Goal: Task Accomplishment & Management: Use online tool/utility

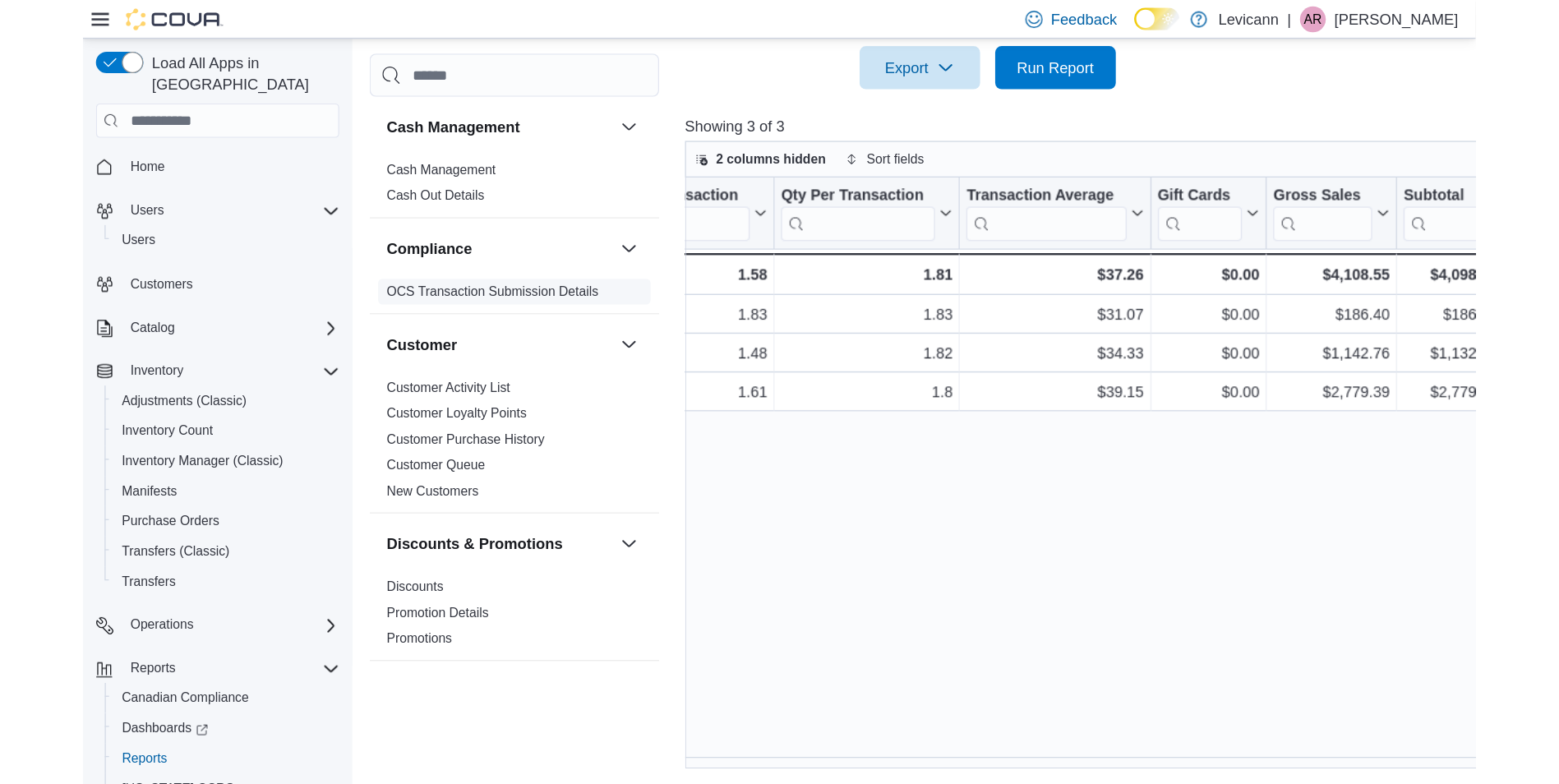
scroll to position [545, 0]
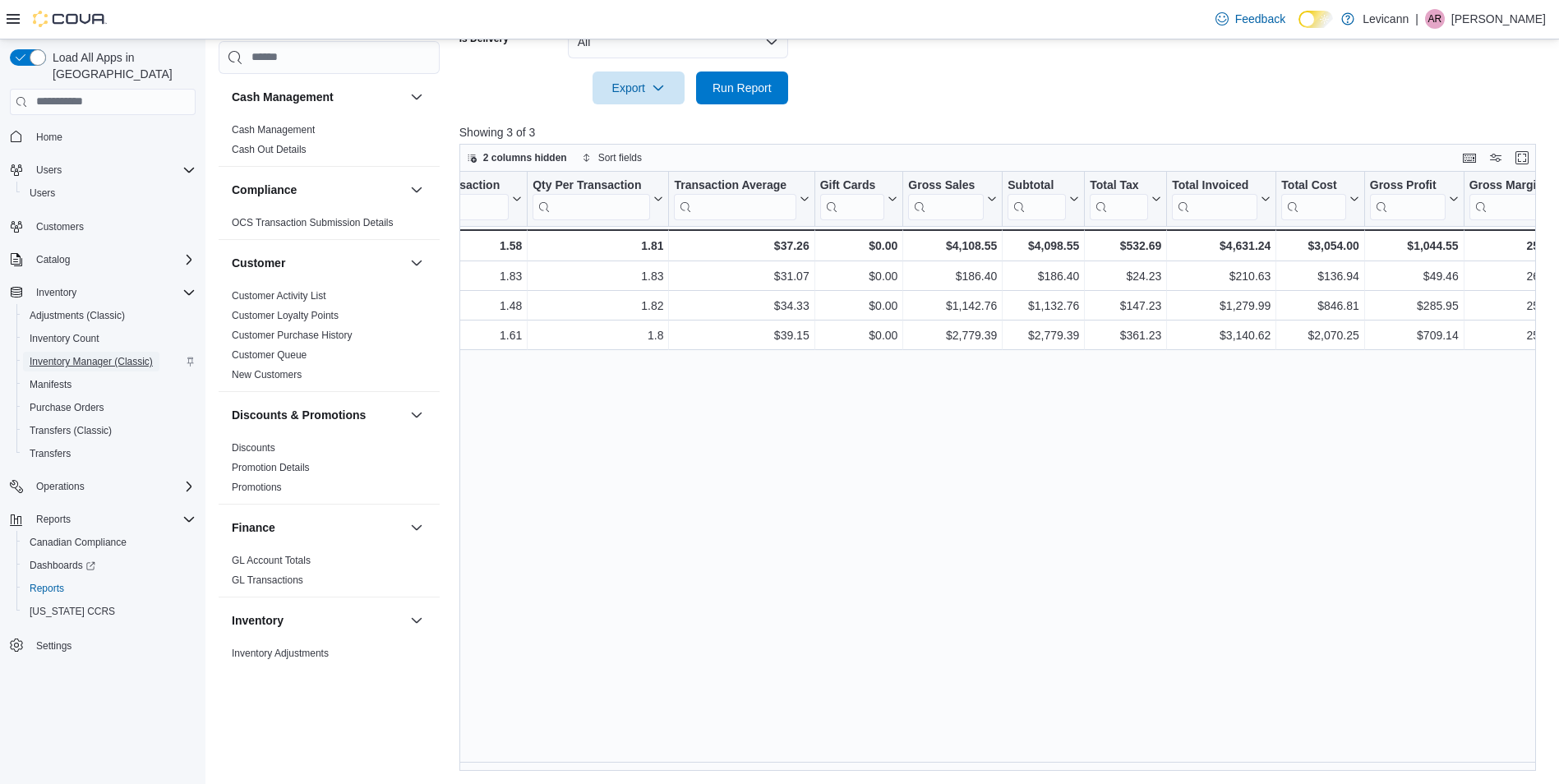
click at [82, 355] on span "Inventory Manager (Classic)" at bounding box center [92, 362] width 124 height 13
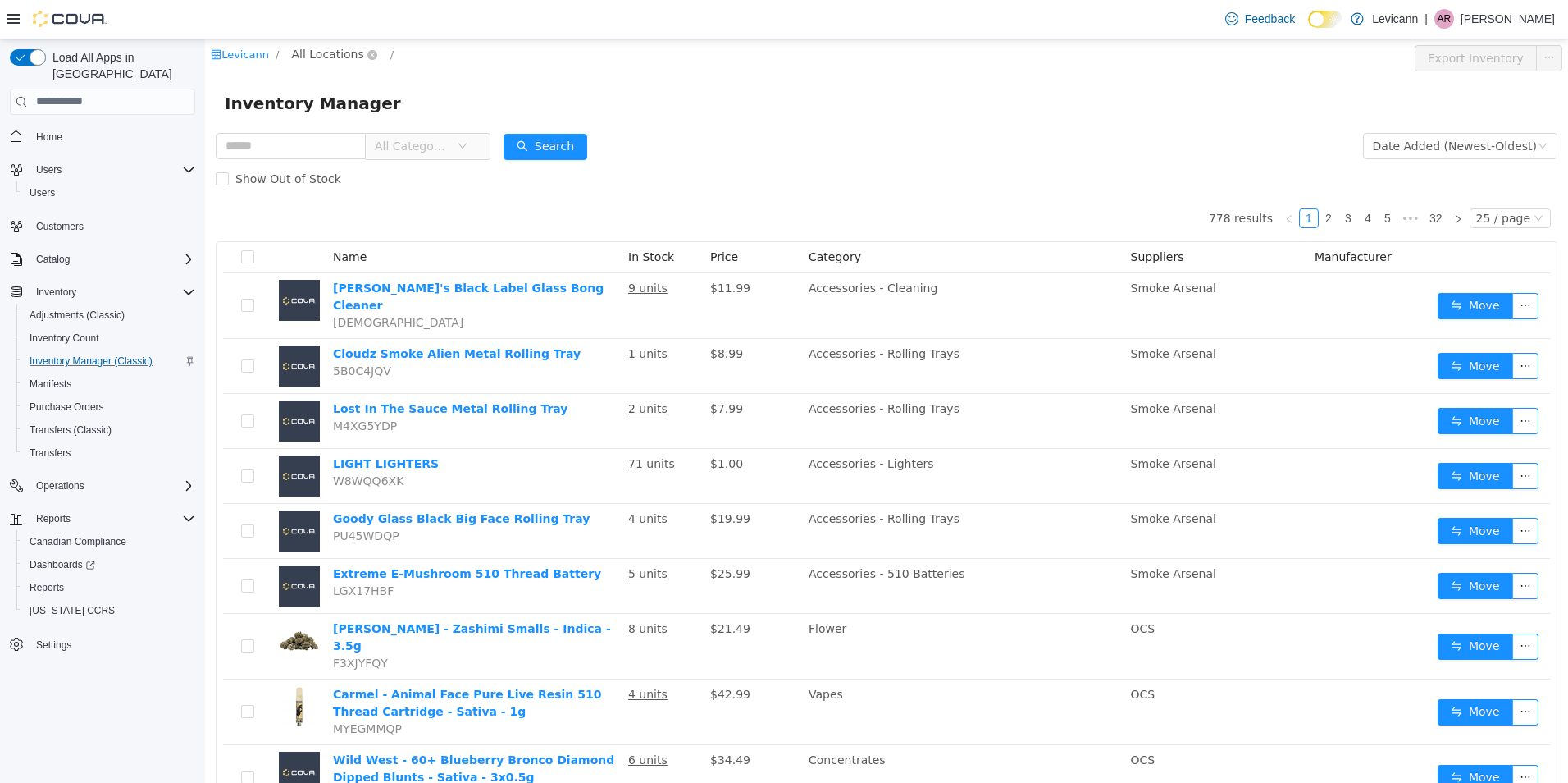
click at [292, 50] on span "All Locations" at bounding box center [327, 54] width 73 height 18
click at [368, 171] on span "[GEOGRAPHIC_DATA]" at bounding box center [384, 171] width 121 height 13
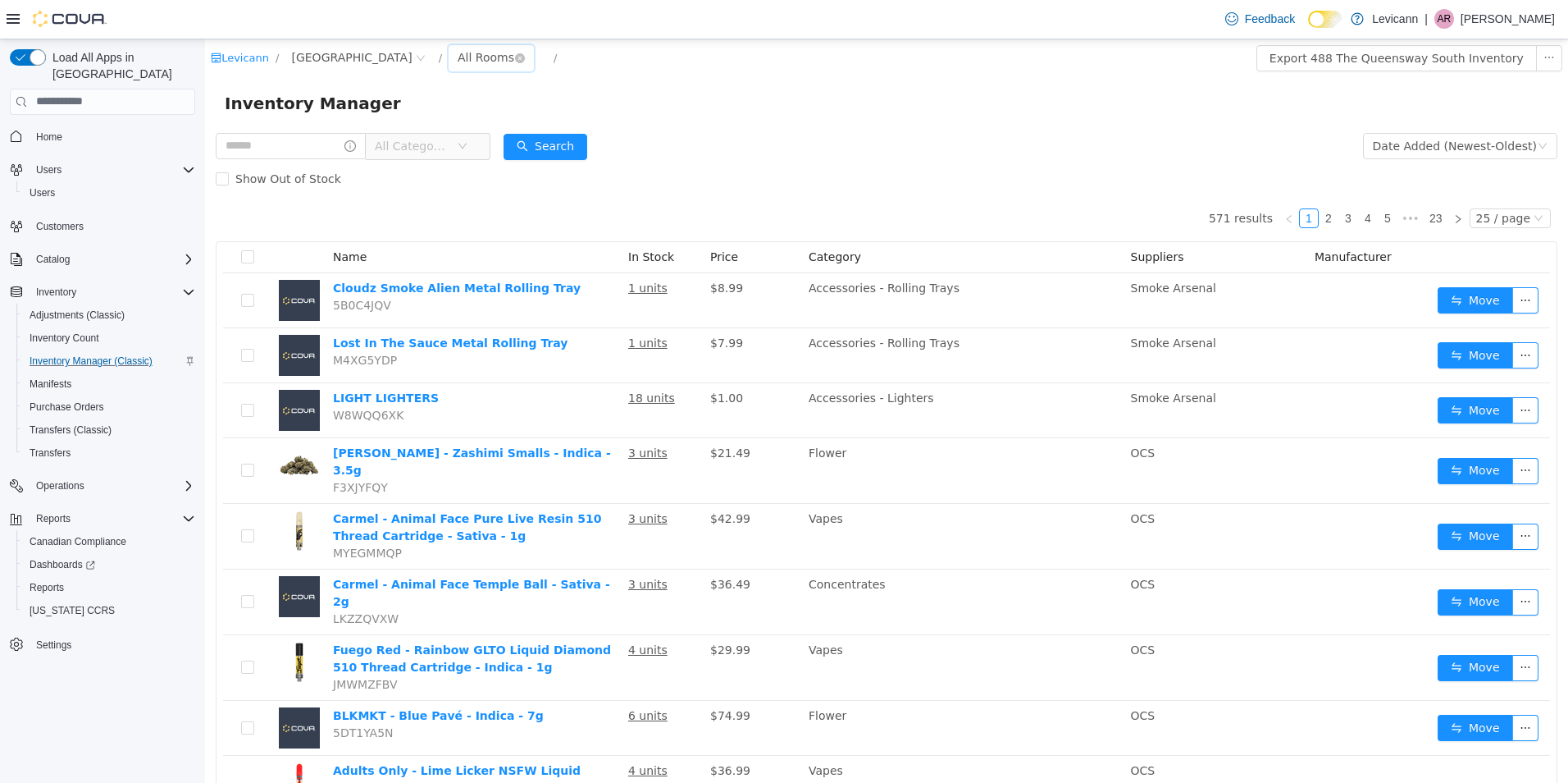
click at [505, 60] on div "All Rooms" at bounding box center [486, 56] width 56 height 24
click at [509, 107] on li "Front Room" at bounding box center [508, 116] width 99 height 26
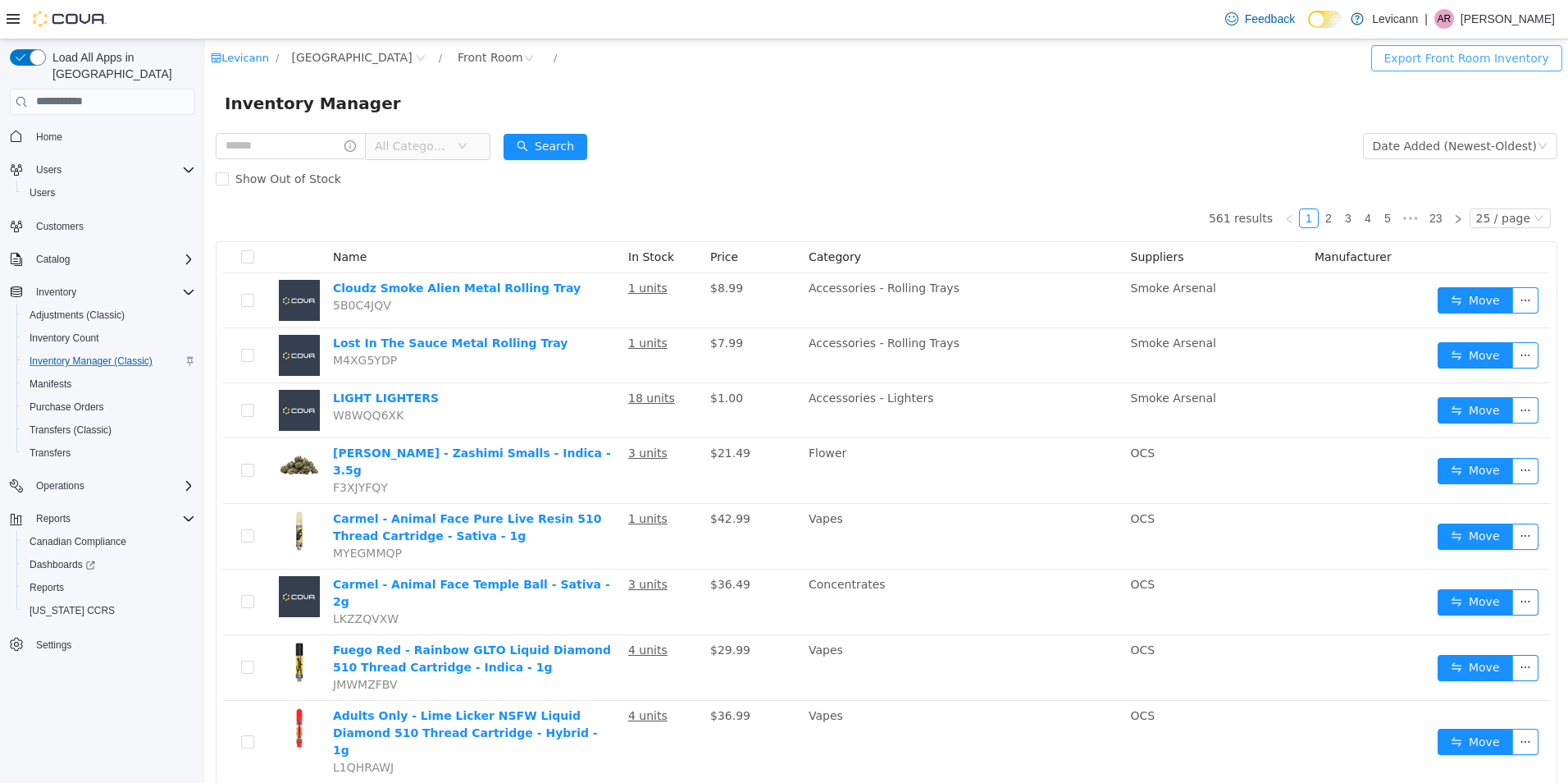
click at [1240, 61] on button "Export Front Room Inventory" at bounding box center [1466, 57] width 191 height 26
